Goal: Information Seeking & Learning: Find specific page/section

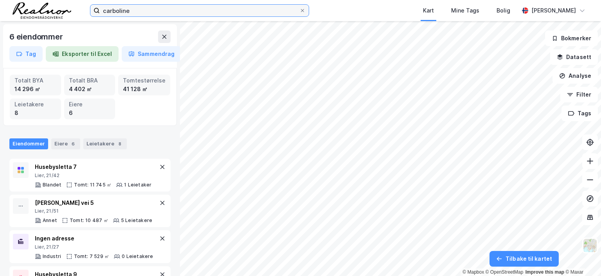
click at [155, 13] on input "carboline" at bounding box center [200, 11] width 200 height 12
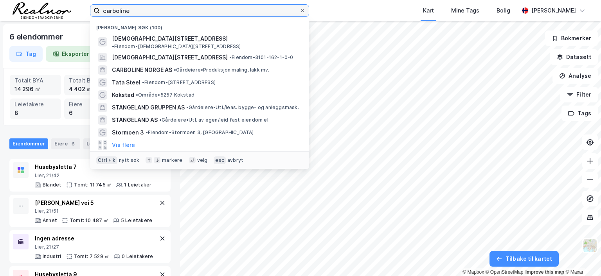
drag, startPoint x: 138, startPoint y: 11, endPoint x: 85, endPoint y: 7, distance: 52.6
click at [85, 7] on div "carboline Nylige søk (100) Iddeveien 42 • Eiendom • Iddeveien 42, 1769 Halden I…" at bounding box center [300, 10] width 601 height 21
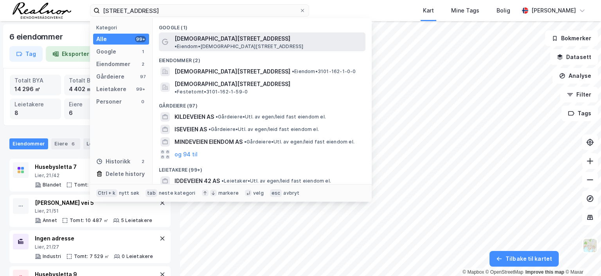
click at [224, 43] on span "• Eiendom • Iddeveien 42, 1769 Halden" at bounding box center [239, 46] width 129 height 6
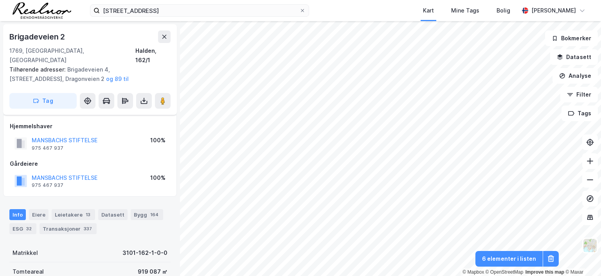
scroll to position [60, 0]
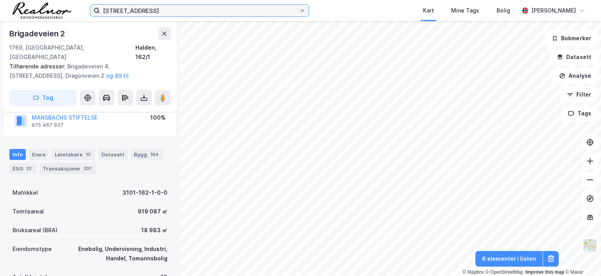
click at [153, 9] on input "iddeveien 42" at bounding box center [200, 11] width 200 height 12
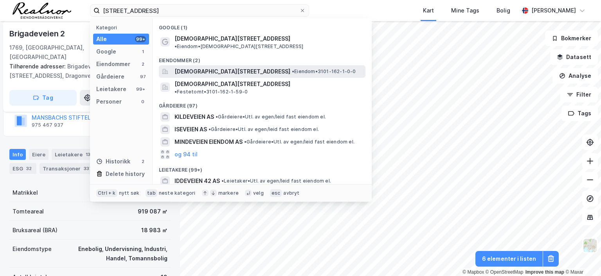
click at [259, 67] on span "Iddeveien 42, 1769, HALDEN, HALDEN" at bounding box center [233, 71] width 116 height 9
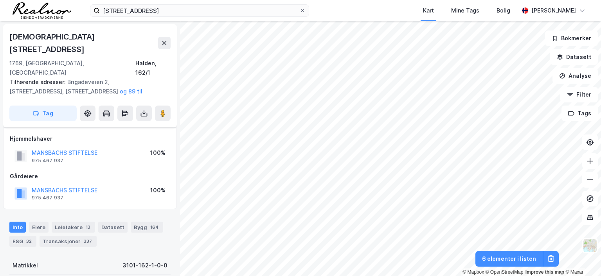
scroll to position [60, 0]
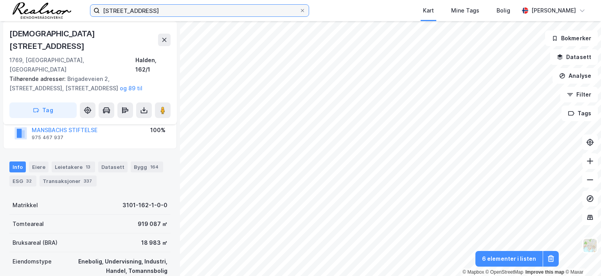
click at [164, 11] on input "iddeveien 42" at bounding box center [200, 11] width 200 height 12
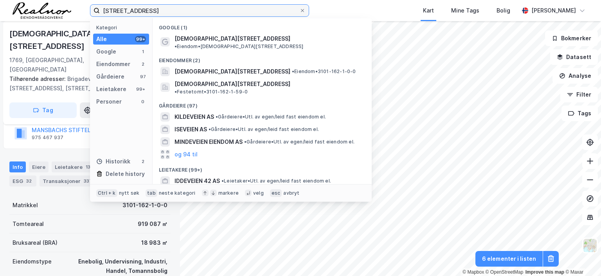
click at [163, 10] on input "iddeveien 42" at bounding box center [200, 11] width 200 height 12
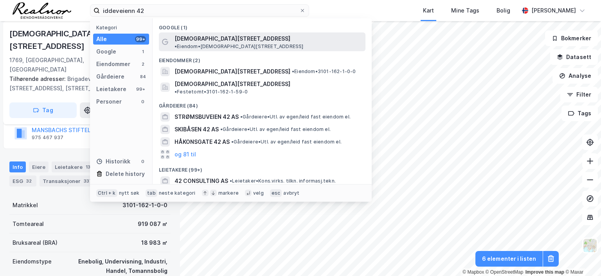
click at [236, 43] on span "• Eiendom • Iddeveien 42, 1769 Halden" at bounding box center [239, 46] width 129 height 6
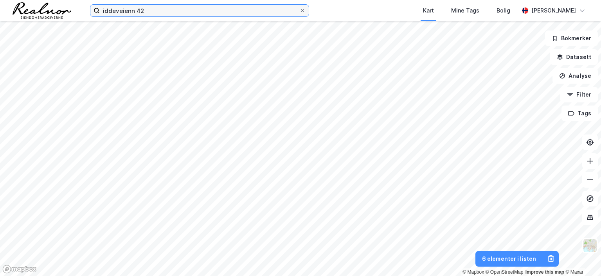
click at [171, 10] on input "iddeveienn 42" at bounding box center [200, 11] width 200 height 12
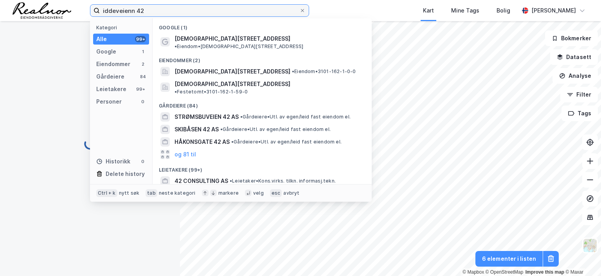
click at [131, 10] on input "iddeveienn 42" at bounding box center [200, 11] width 200 height 12
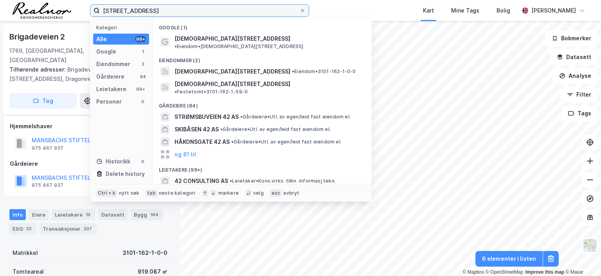
type input "iddeveien 42"
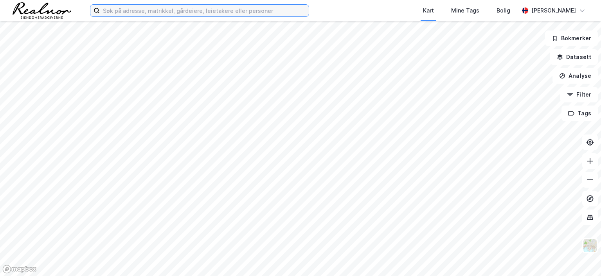
click at [170, 10] on input at bounding box center [204, 11] width 209 height 12
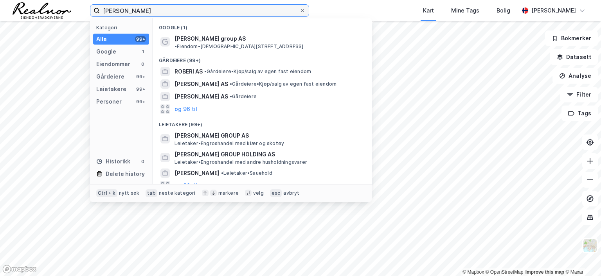
click at [98, 10] on label "[PERSON_NAME]" at bounding box center [199, 10] width 219 height 13
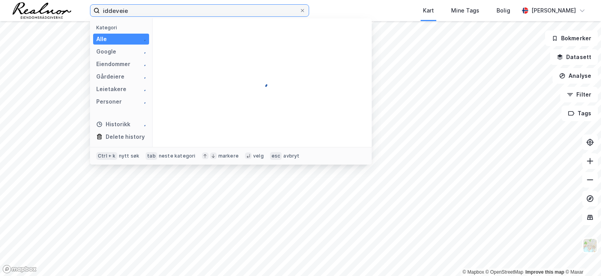
type input "iddeveien"
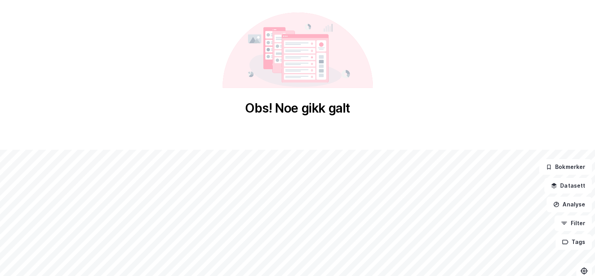
scroll to position [128, 0]
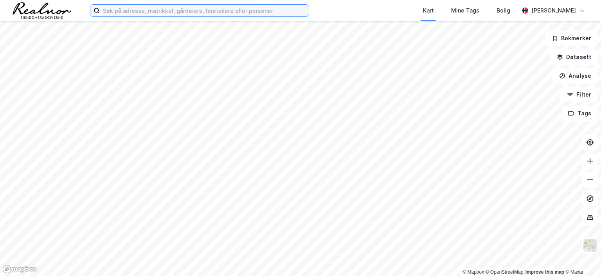
click at [210, 6] on input at bounding box center [204, 11] width 209 height 12
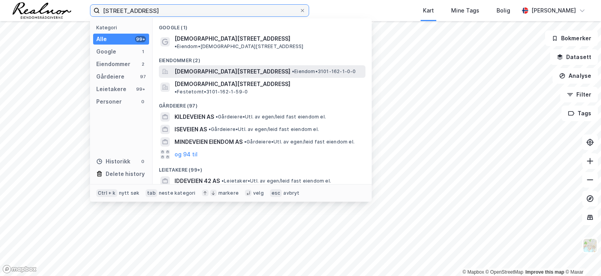
type input "iddeveien 42"
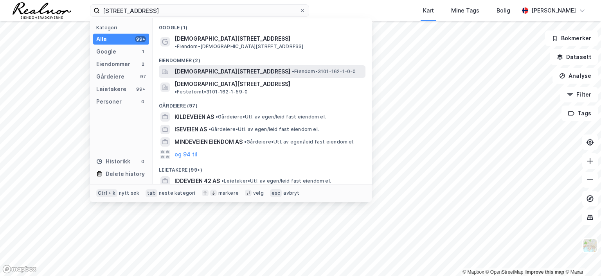
click at [236, 67] on span "Iddeveien 42, 1769, HALDEN, HALDEN" at bounding box center [233, 71] width 116 height 9
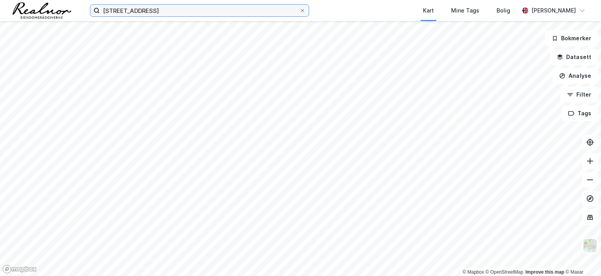
click at [149, 9] on input "iddeveien 42" at bounding box center [200, 11] width 200 height 12
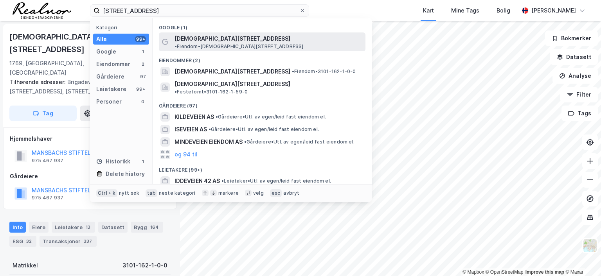
click at [208, 38] on span "Iddeveien 42" at bounding box center [233, 38] width 116 height 9
